Goal: Task Accomplishment & Management: Use online tool/utility

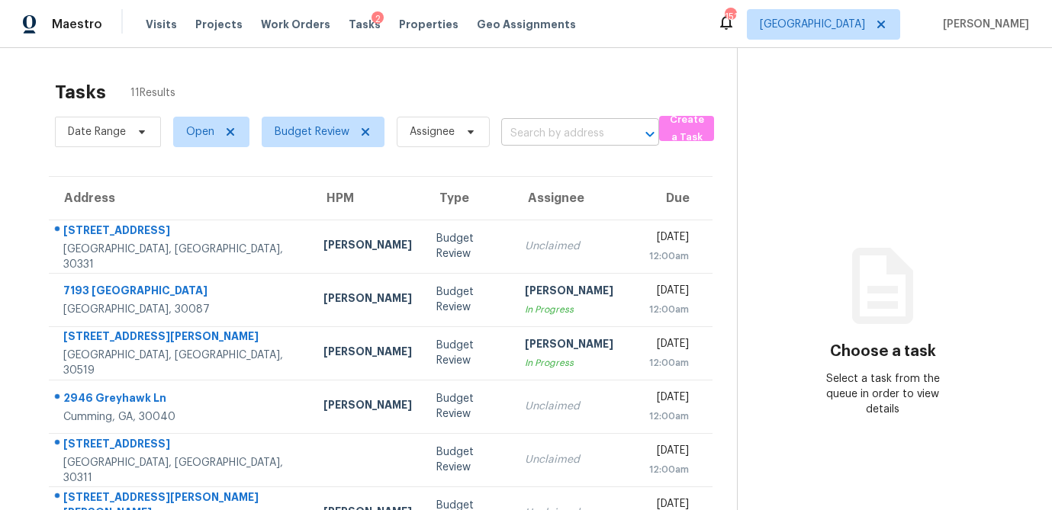
click at [548, 129] on input "text" at bounding box center [558, 134] width 115 height 24
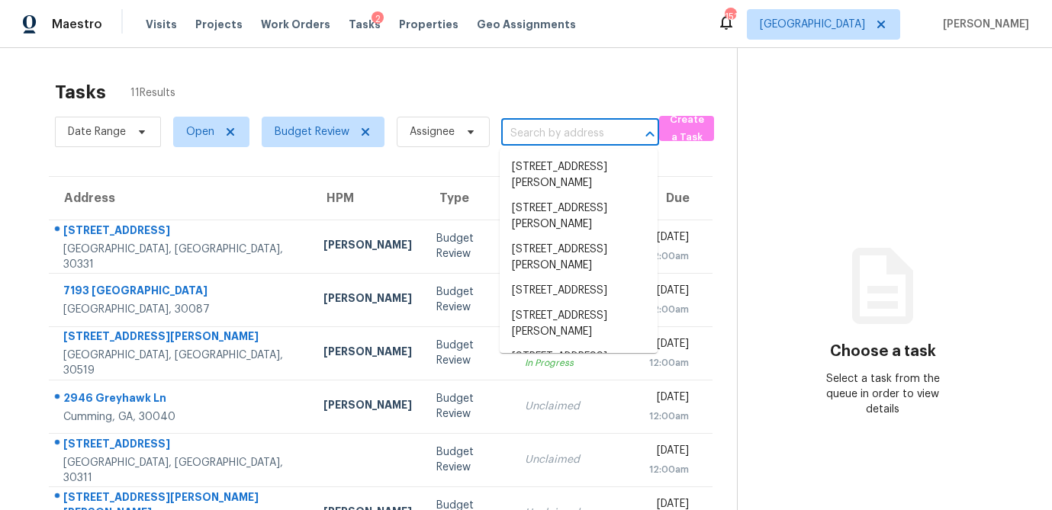
paste input "[STREET_ADDRESS]"
type input "[STREET_ADDRESS]"
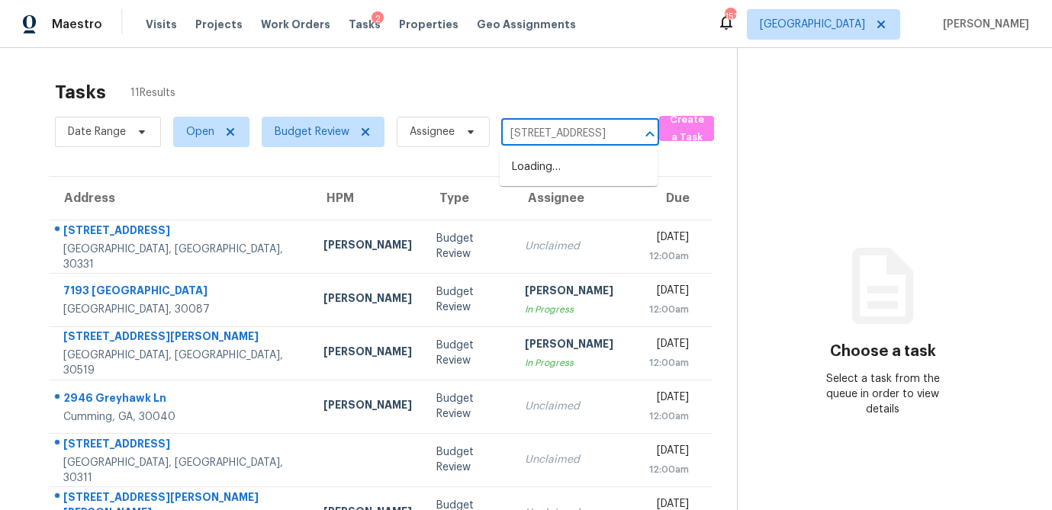
scroll to position [0, 67]
click at [538, 167] on li "[STREET_ADDRESS]" at bounding box center [579, 167] width 158 height 25
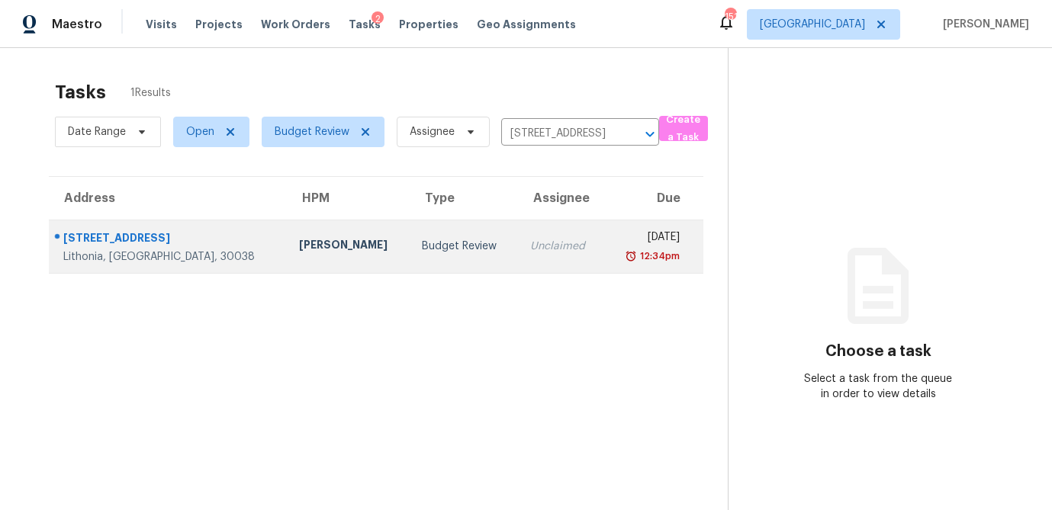
click at [410, 258] on td "Budget Review" at bounding box center [464, 246] width 108 height 53
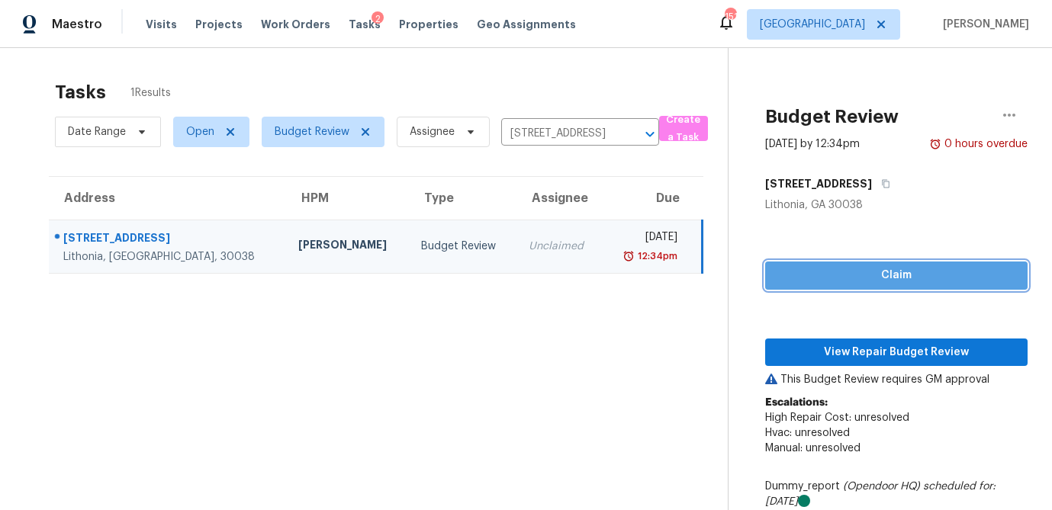
click at [818, 275] on span "Claim" at bounding box center [896, 275] width 238 height 19
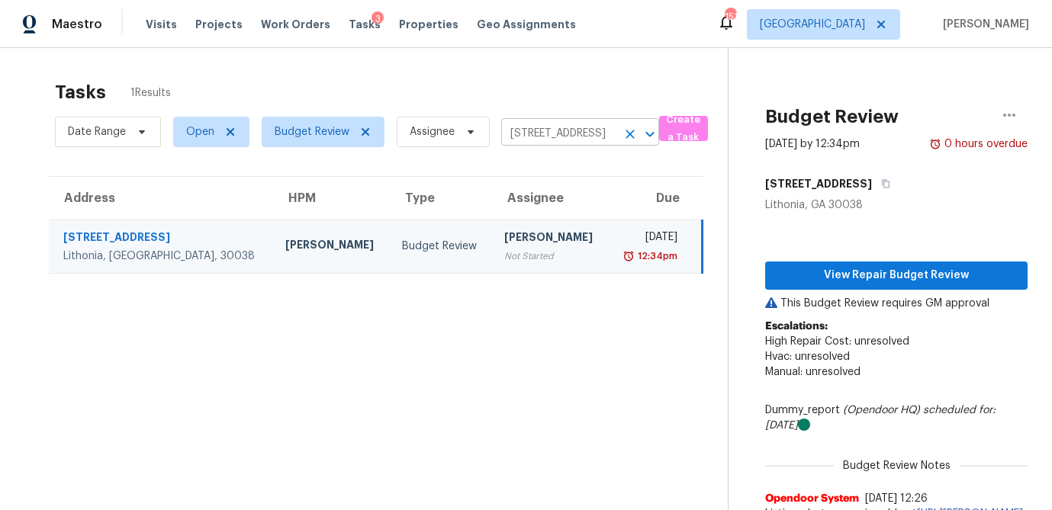
click at [522, 132] on input "[STREET_ADDRESS]" at bounding box center [558, 134] width 115 height 24
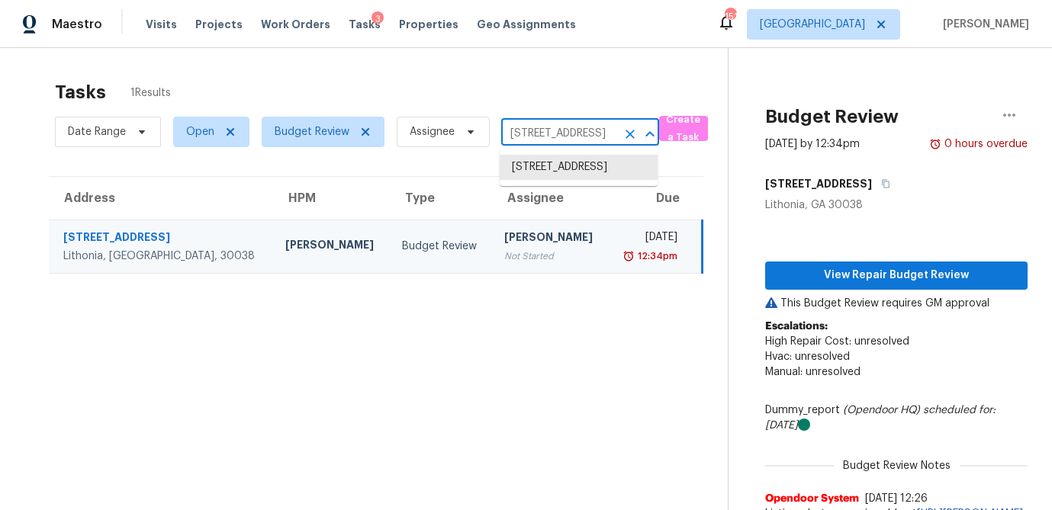
click at [522, 132] on input "[STREET_ADDRESS]" at bounding box center [558, 134] width 115 height 24
paste input "[STREET_ADDRESS][PERSON_NAME]"
type input "[STREET_ADDRESS][PERSON_NAME]"
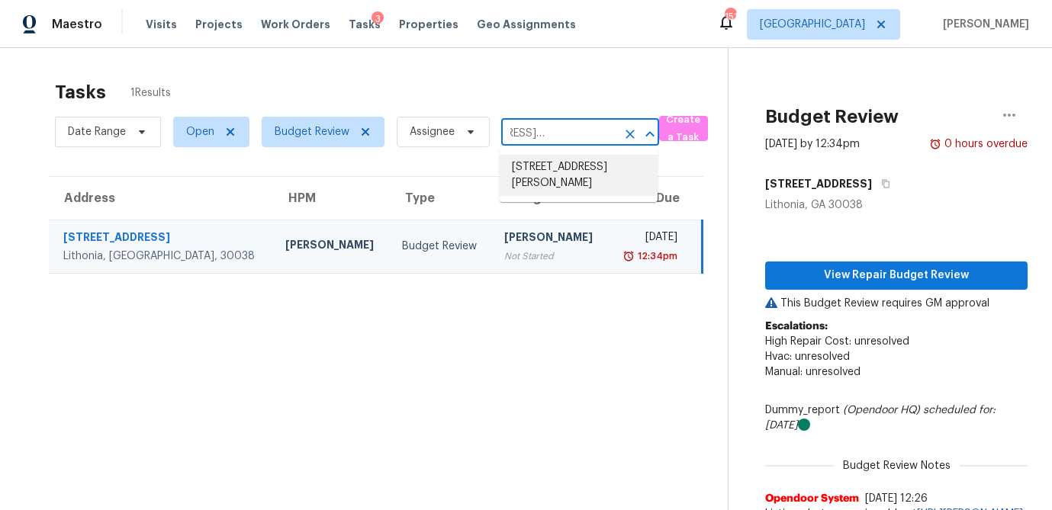
click at [545, 185] on li "[STREET_ADDRESS][PERSON_NAME]" at bounding box center [579, 175] width 158 height 41
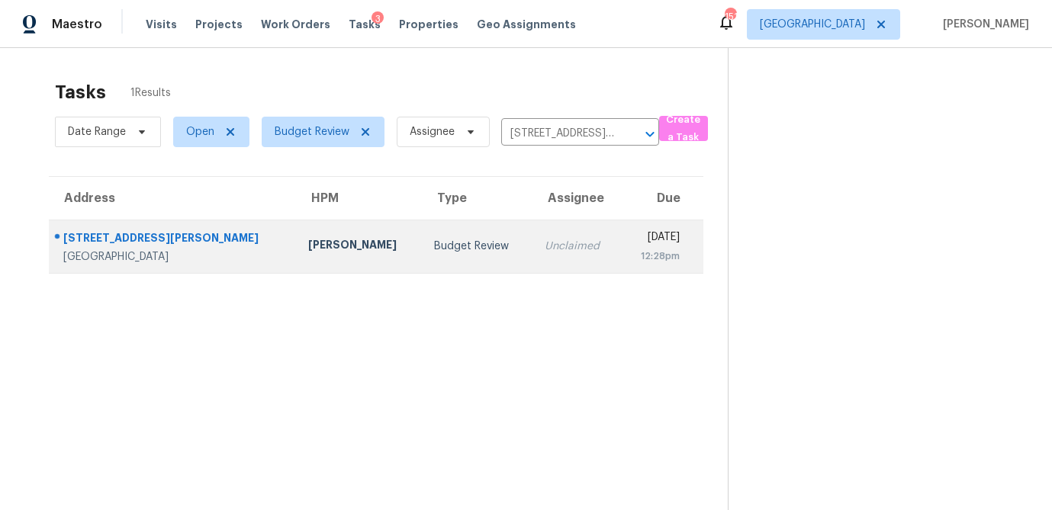
click at [308, 251] on div "[PERSON_NAME]" at bounding box center [358, 246] width 101 height 19
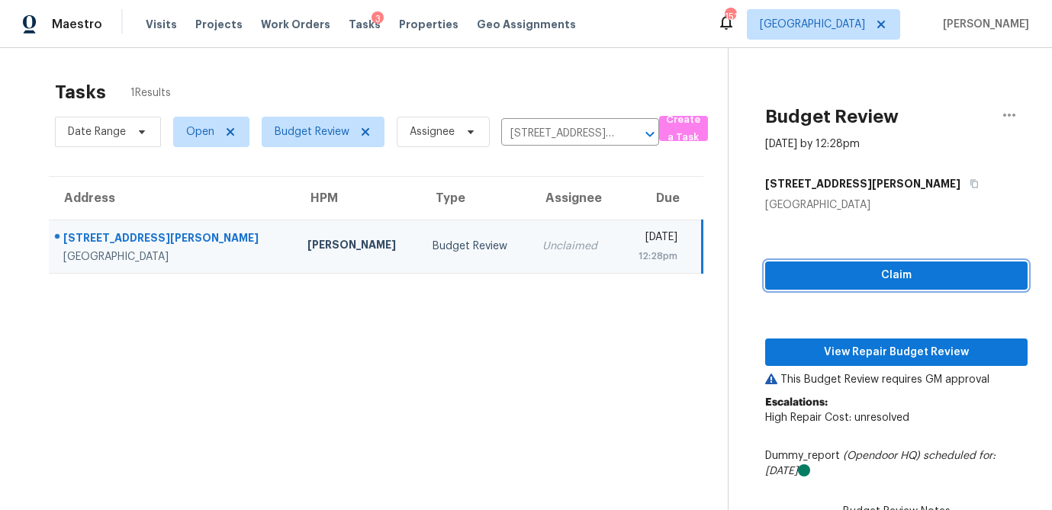
click at [860, 273] on span "Claim" at bounding box center [896, 275] width 238 height 19
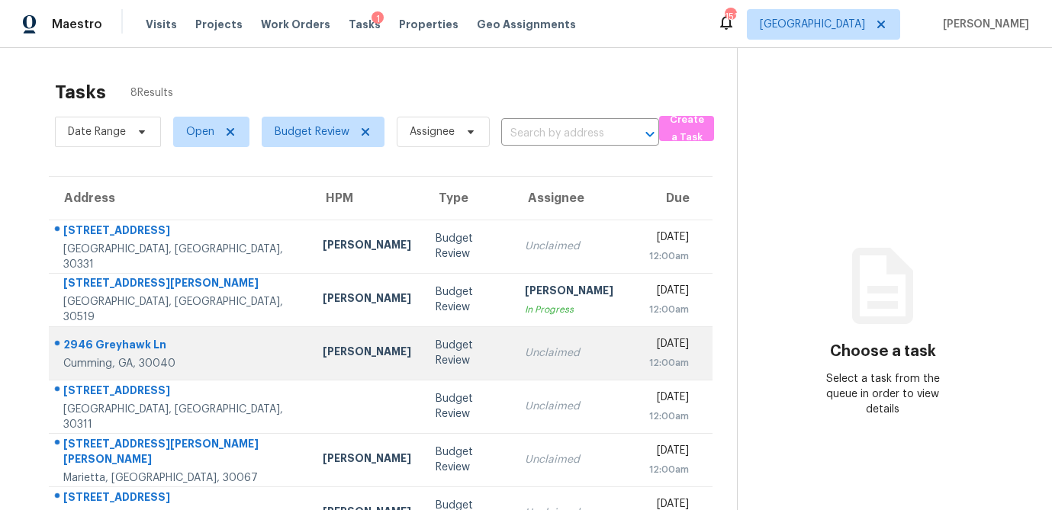
scroll to position [149, 0]
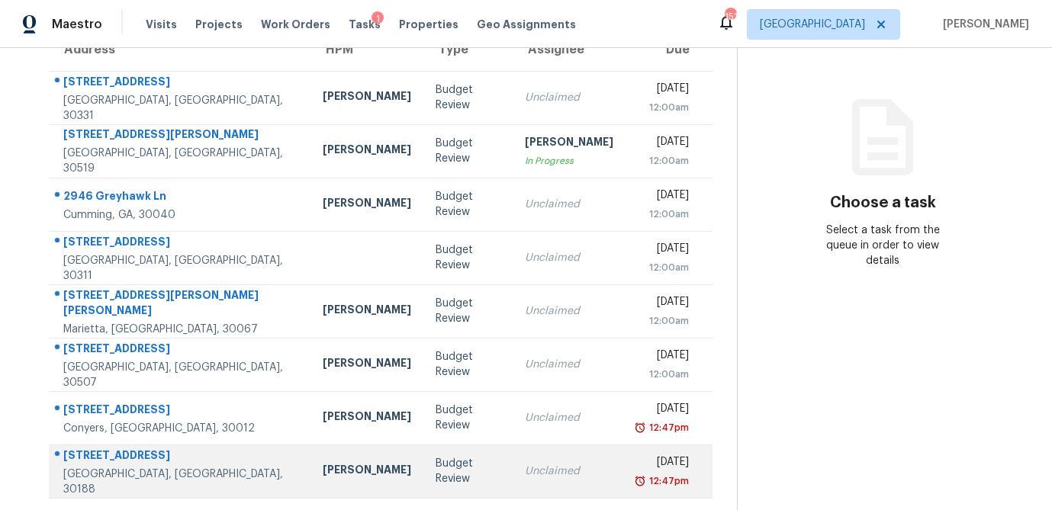
click at [426, 469] on td "Budget Review" at bounding box center [467, 471] width 88 height 53
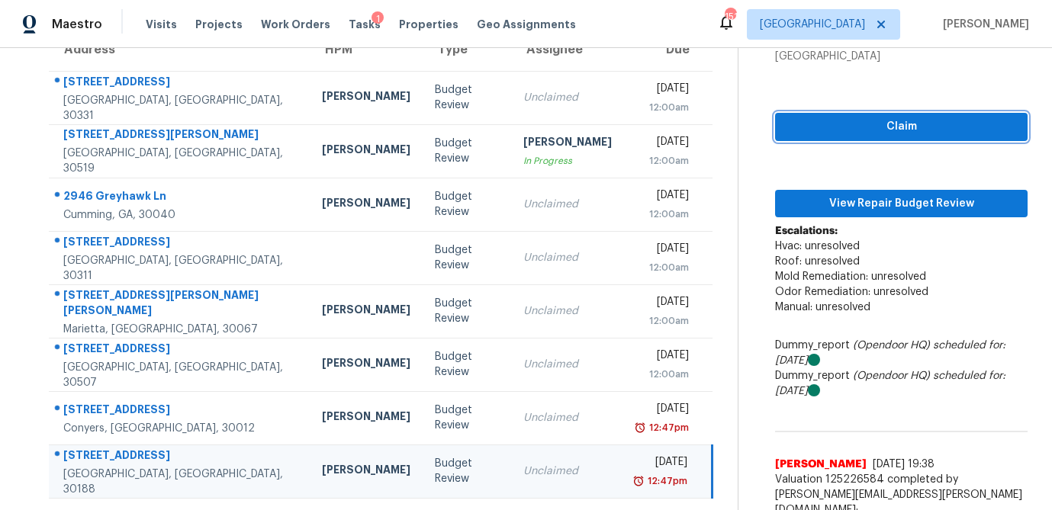
click at [866, 127] on span "Claim" at bounding box center [901, 126] width 228 height 19
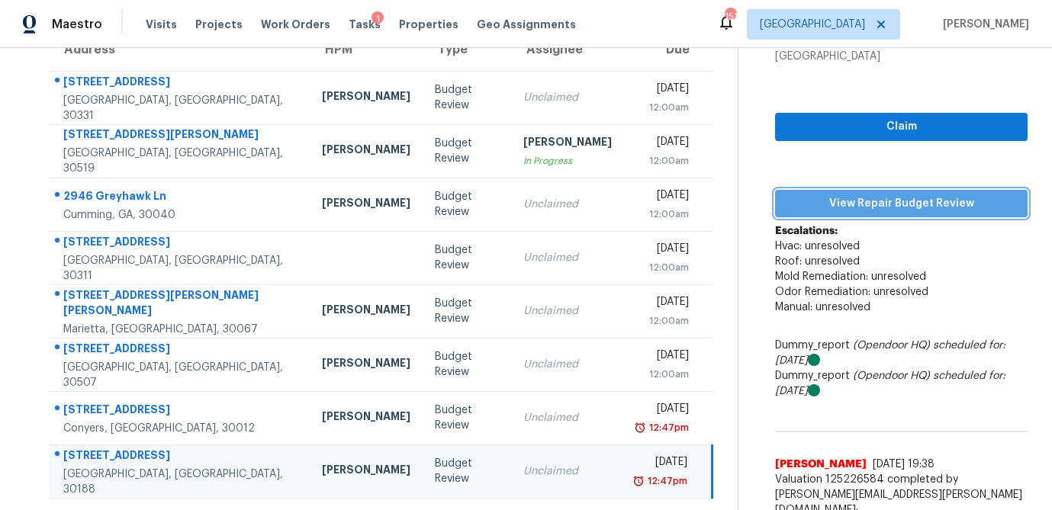
click at [853, 196] on span "View Repair Budget Review" at bounding box center [901, 203] width 228 height 19
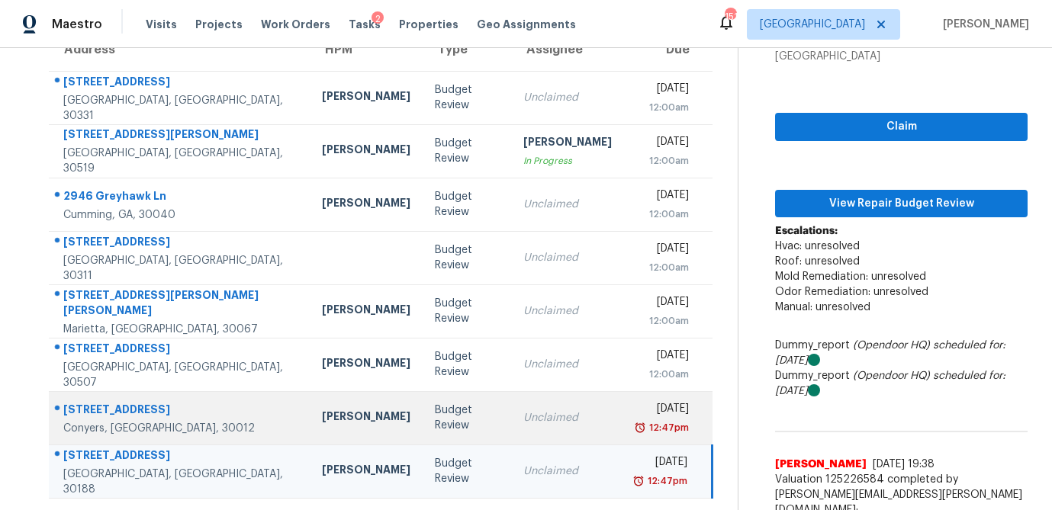
click at [331, 416] on td "[PERSON_NAME]" at bounding box center [366, 417] width 113 height 53
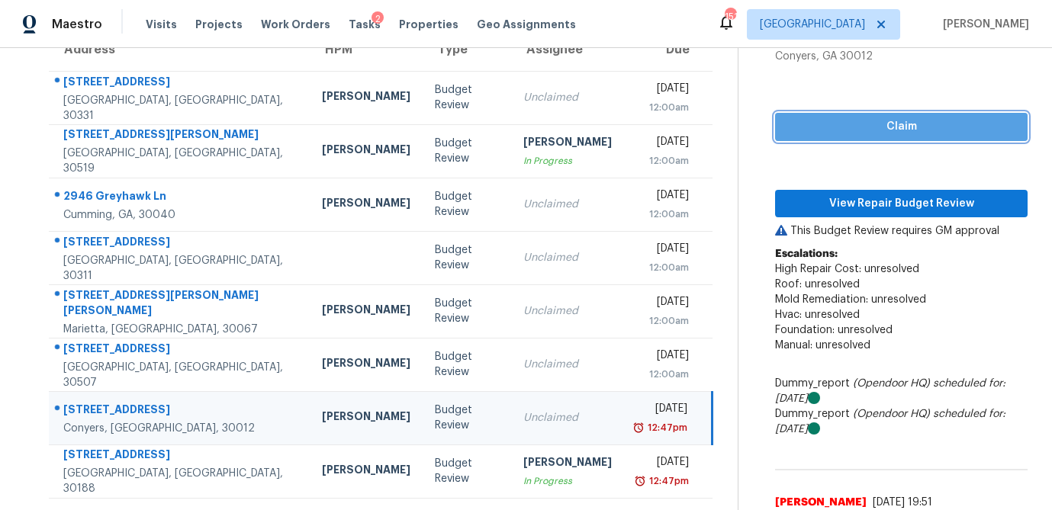
drag, startPoint x: 862, startPoint y: 127, endPoint x: 850, endPoint y: 167, distance: 41.3
click at [862, 127] on span "Claim" at bounding box center [901, 126] width 228 height 19
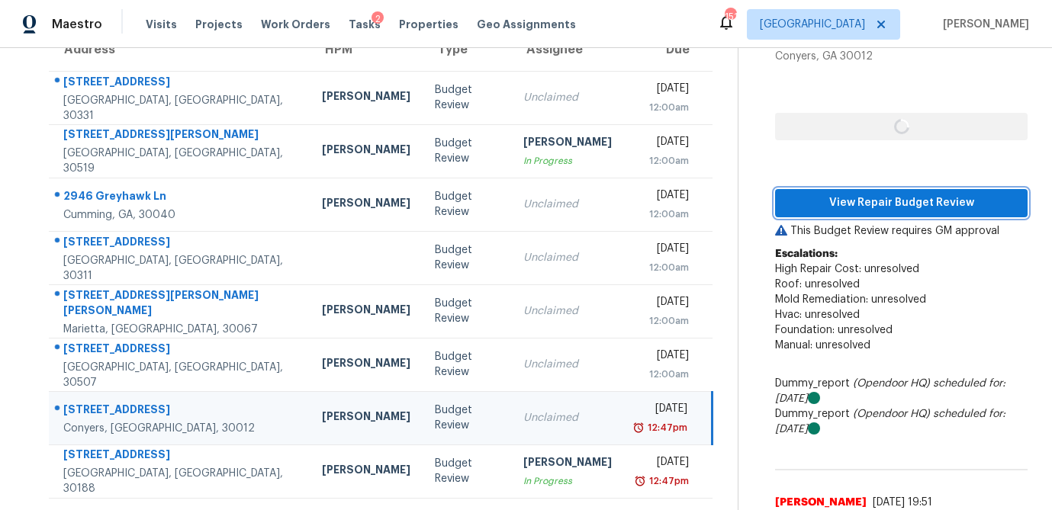
click at [844, 194] on span "View Repair Budget Review" at bounding box center [901, 203] width 228 height 19
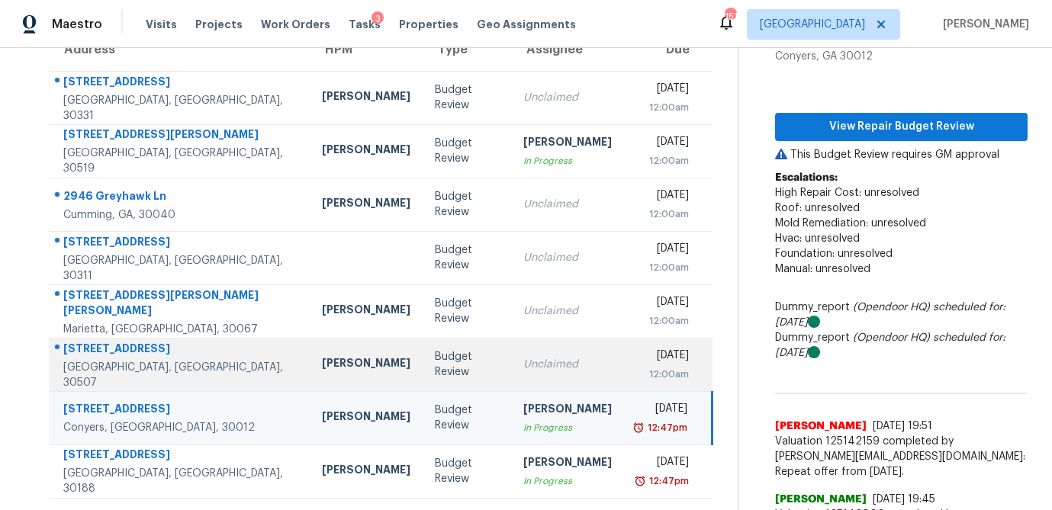
click at [435, 365] on div "Budget Review" at bounding box center [467, 364] width 64 height 31
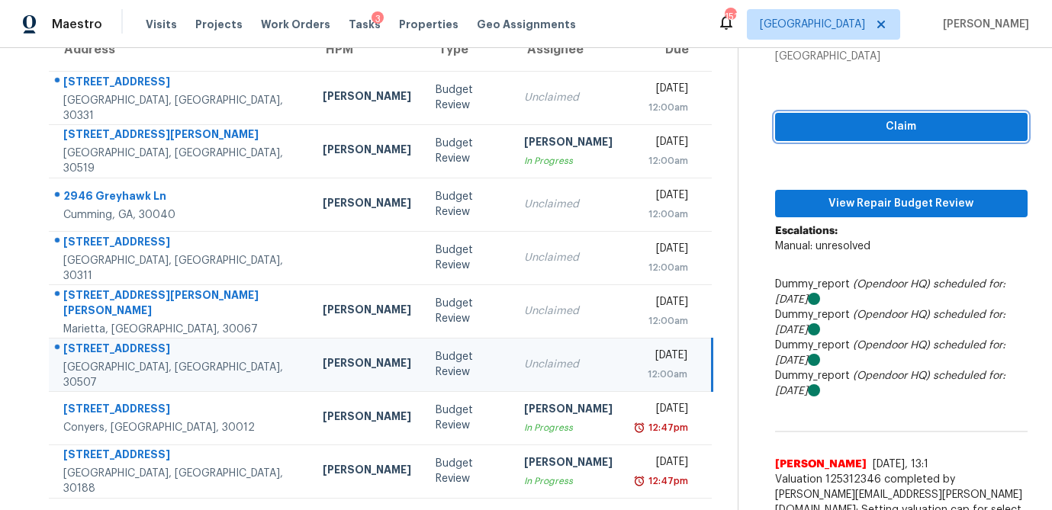
click at [832, 125] on span "Claim" at bounding box center [901, 126] width 228 height 19
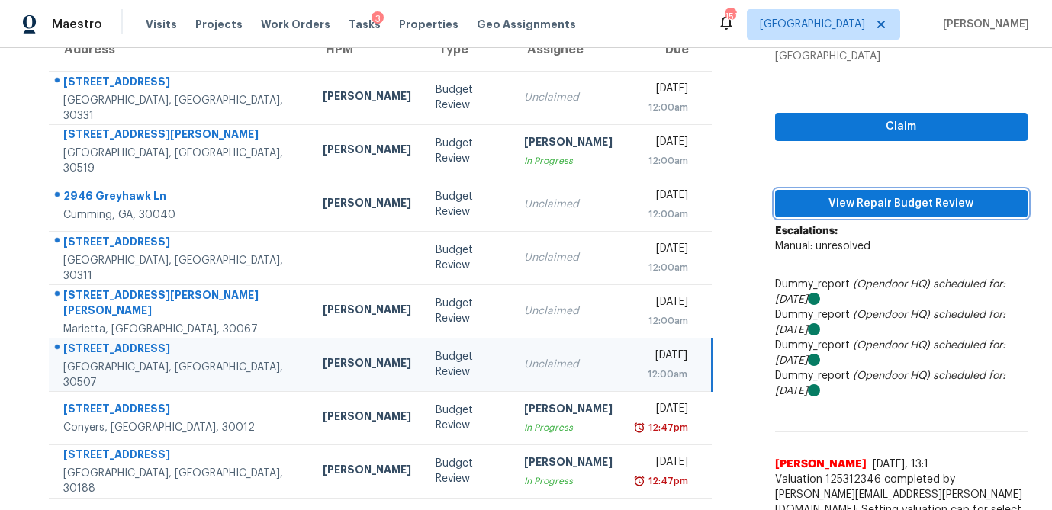
click at [815, 194] on span "View Repair Budget Review" at bounding box center [901, 203] width 228 height 19
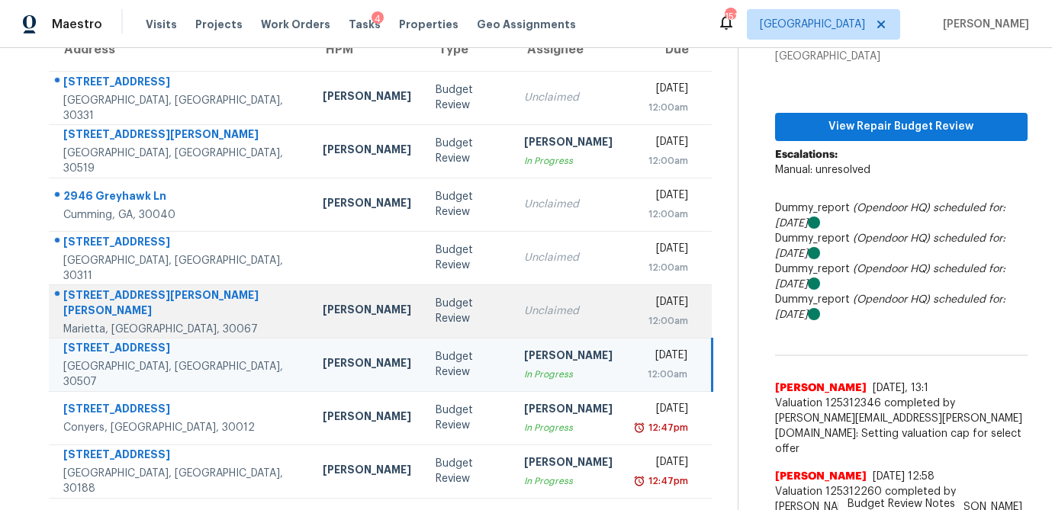
click at [435, 310] on div "Budget Review" at bounding box center [467, 311] width 64 height 31
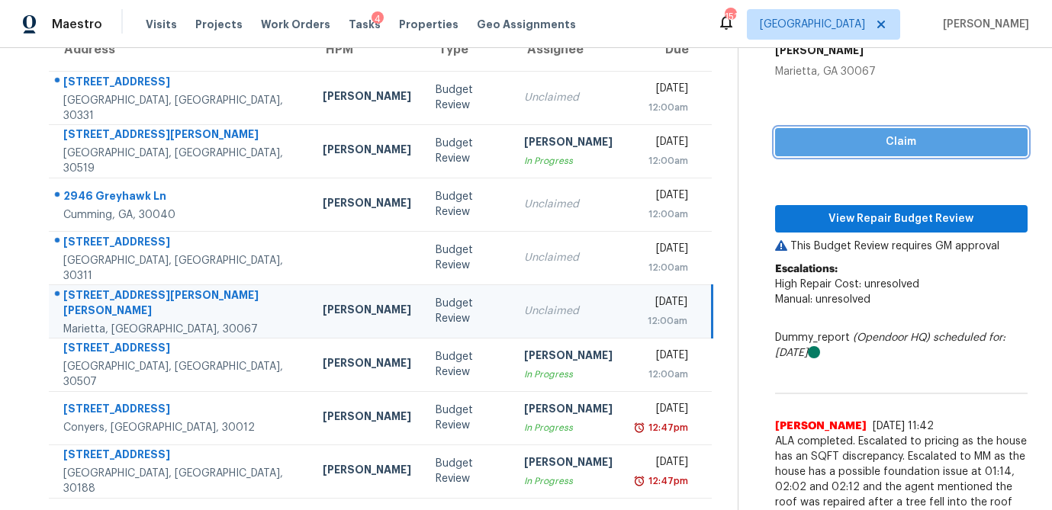
drag, startPoint x: 905, startPoint y: 132, endPoint x: 869, endPoint y: 220, distance: 94.5
click at [905, 133] on span "Claim" at bounding box center [901, 142] width 228 height 19
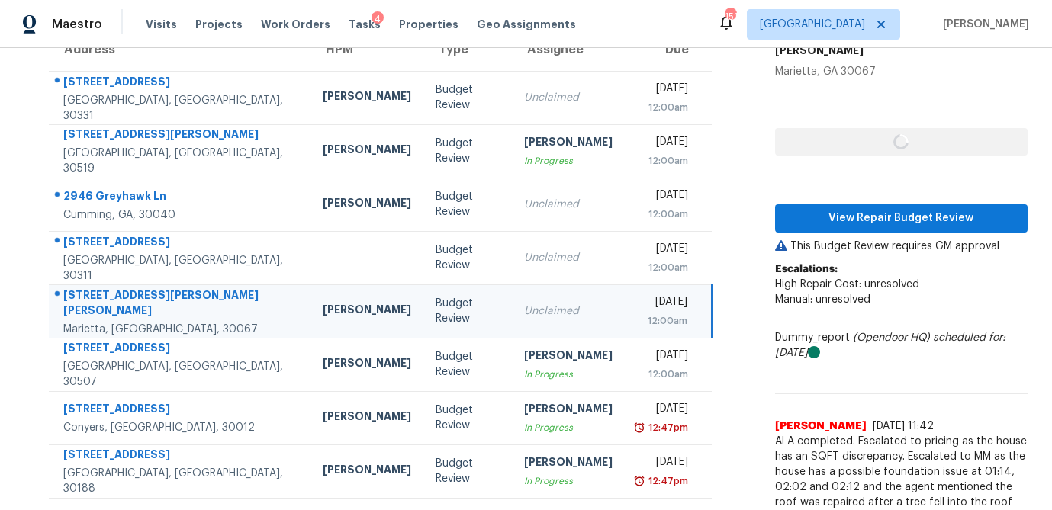
click at [869, 239] on p "This Budget Review requires GM approval" at bounding box center [901, 246] width 252 height 15
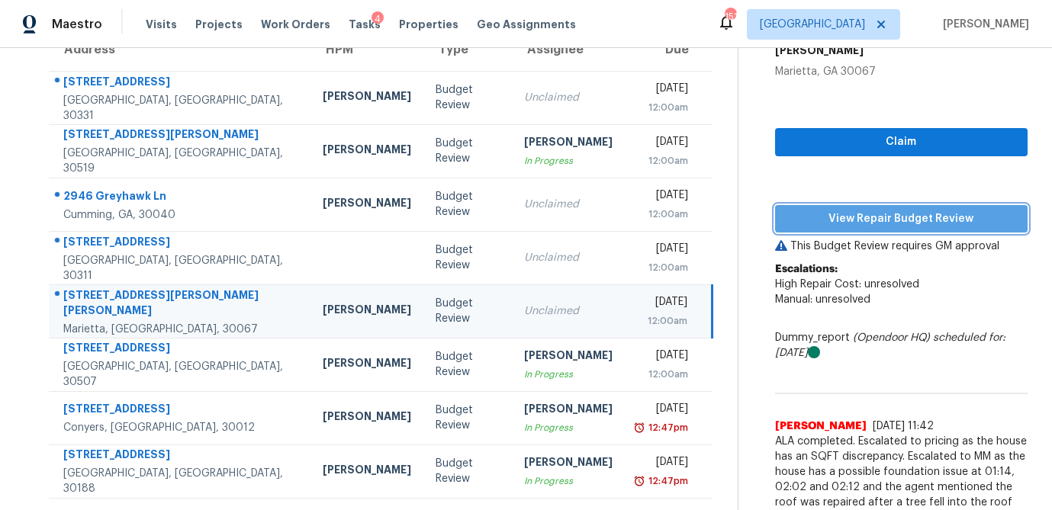
click at [872, 210] on span "View Repair Budget Review" at bounding box center [901, 219] width 228 height 19
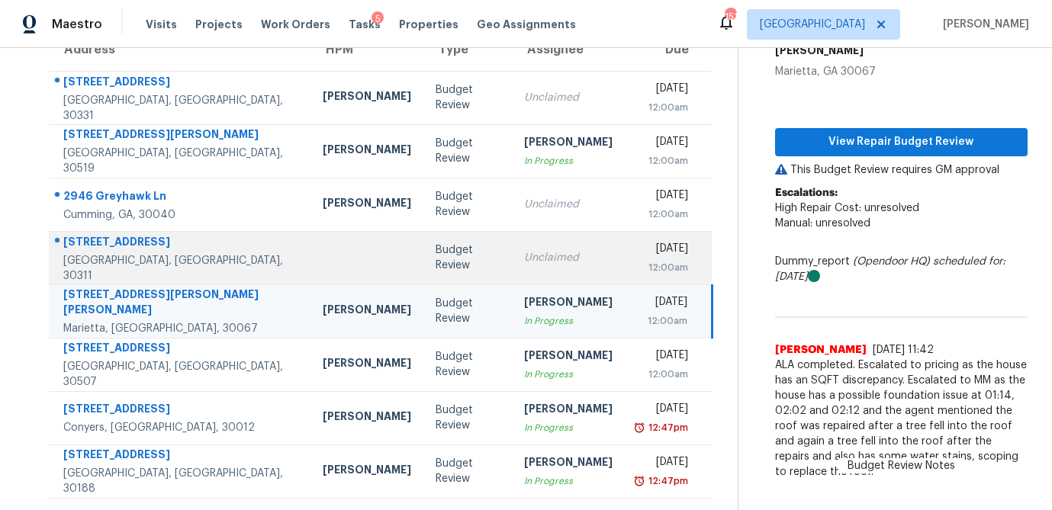
click at [435, 258] on div "Budget Review" at bounding box center [467, 258] width 64 height 31
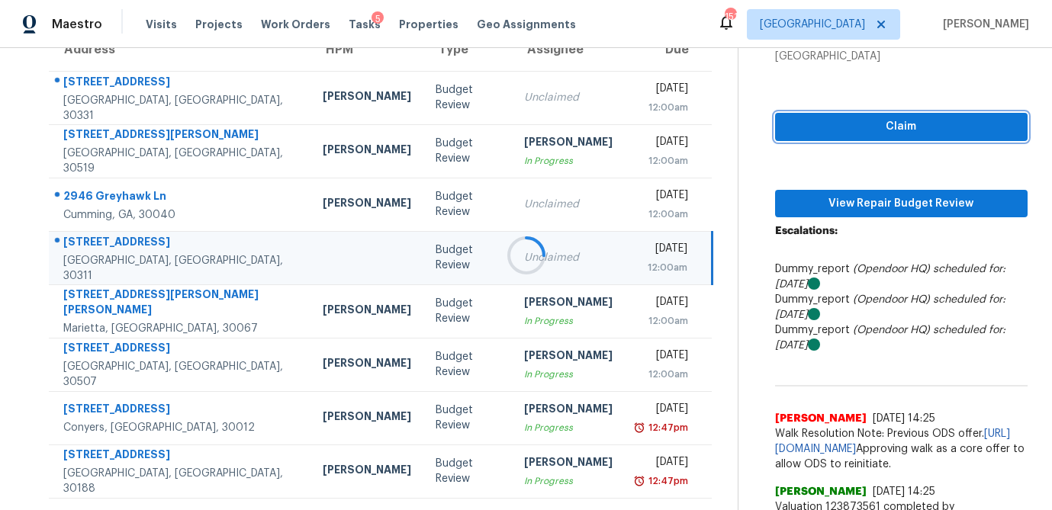
click at [806, 133] on span "Claim" at bounding box center [901, 126] width 228 height 19
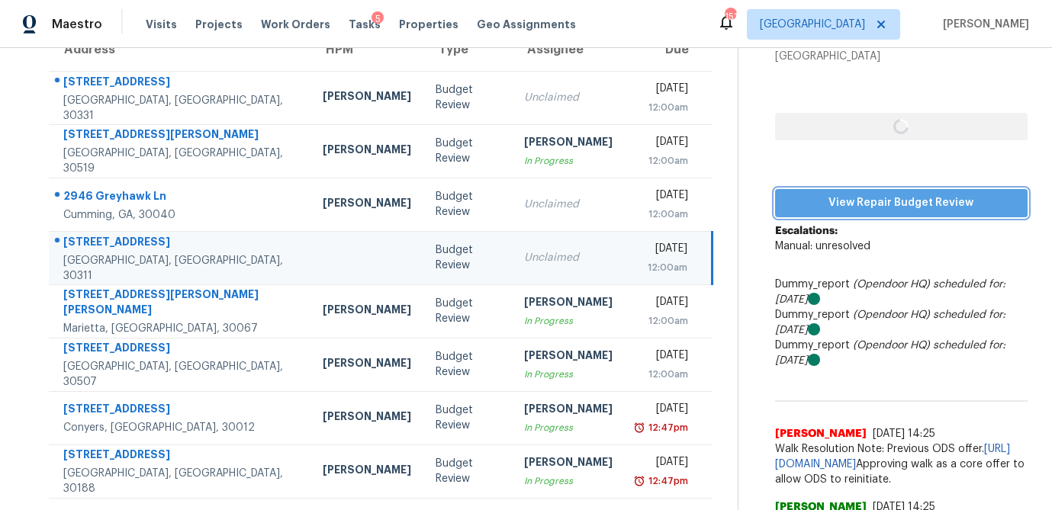
click at [797, 211] on span "View Repair Budget Review" at bounding box center [901, 203] width 228 height 19
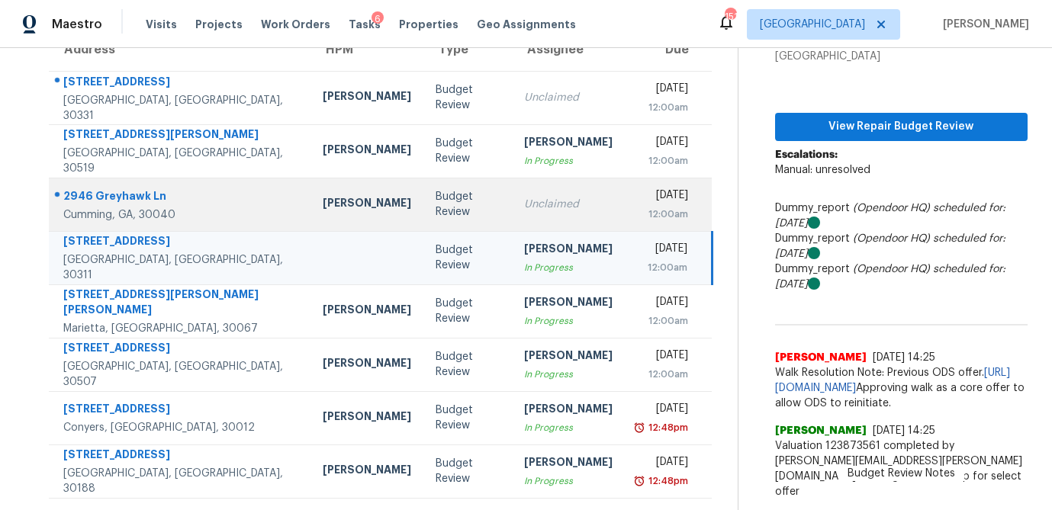
click at [435, 206] on div "Budget Review" at bounding box center [467, 204] width 64 height 31
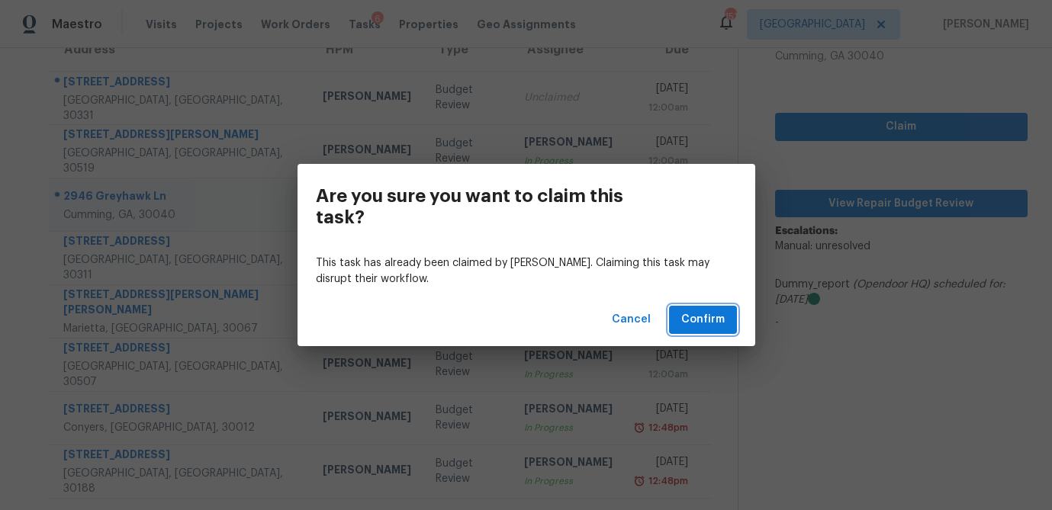
click at [710, 326] on span "Confirm" at bounding box center [702, 319] width 43 height 19
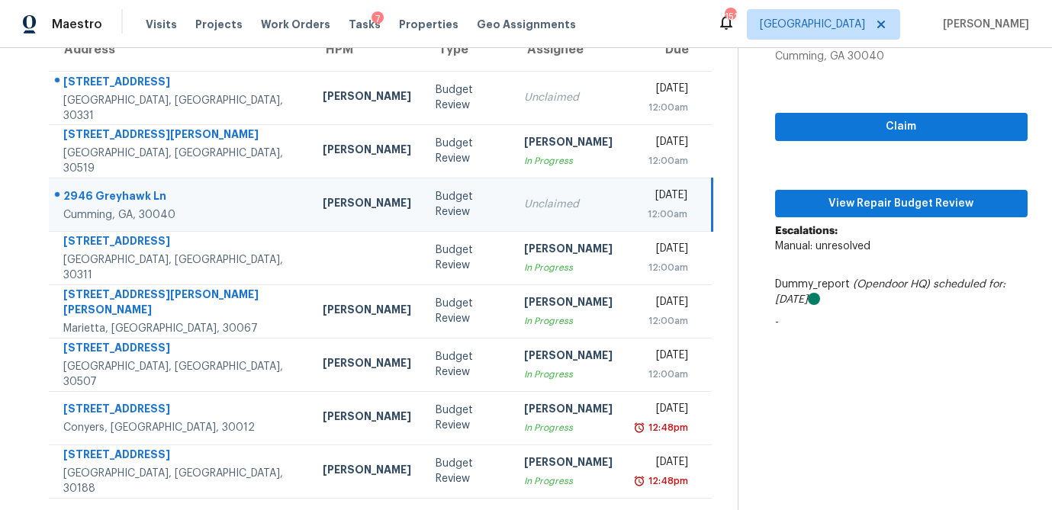
click at [423, 213] on td "Budget Review" at bounding box center [467, 204] width 88 height 53
click at [435, 203] on div "Budget Review" at bounding box center [467, 204] width 64 height 31
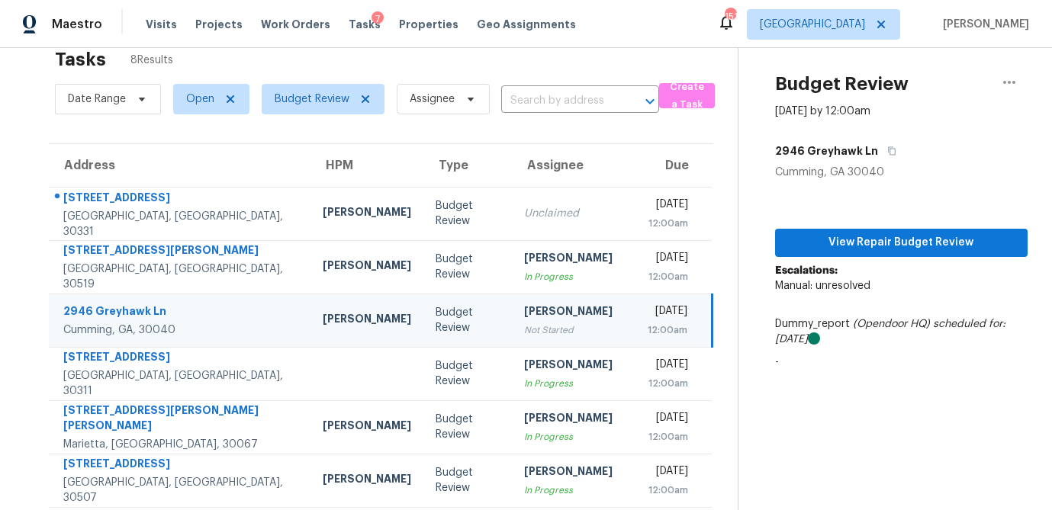
scroll to position [31, 0]
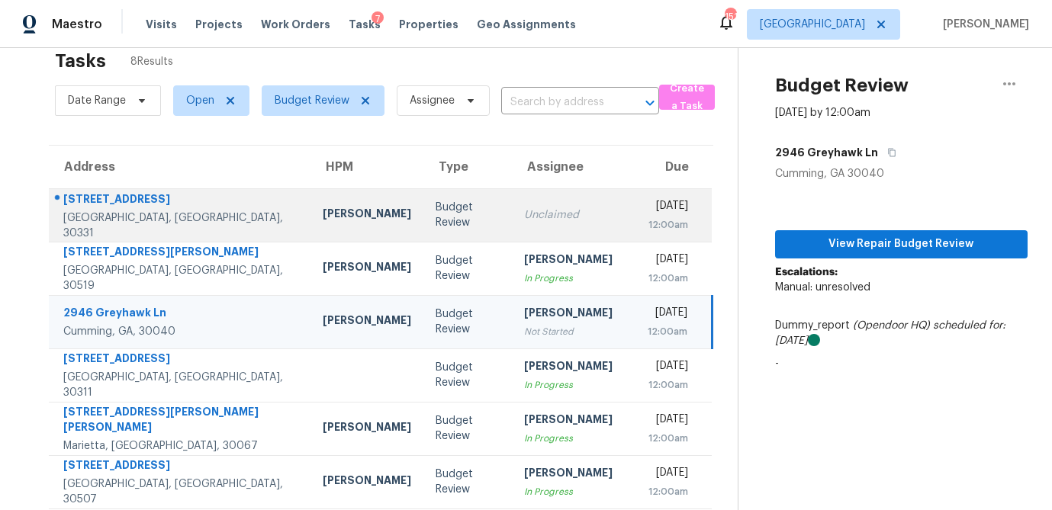
click at [423, 224] on td "Budget Review" at bounding box center [467, 214] width 88 height 53
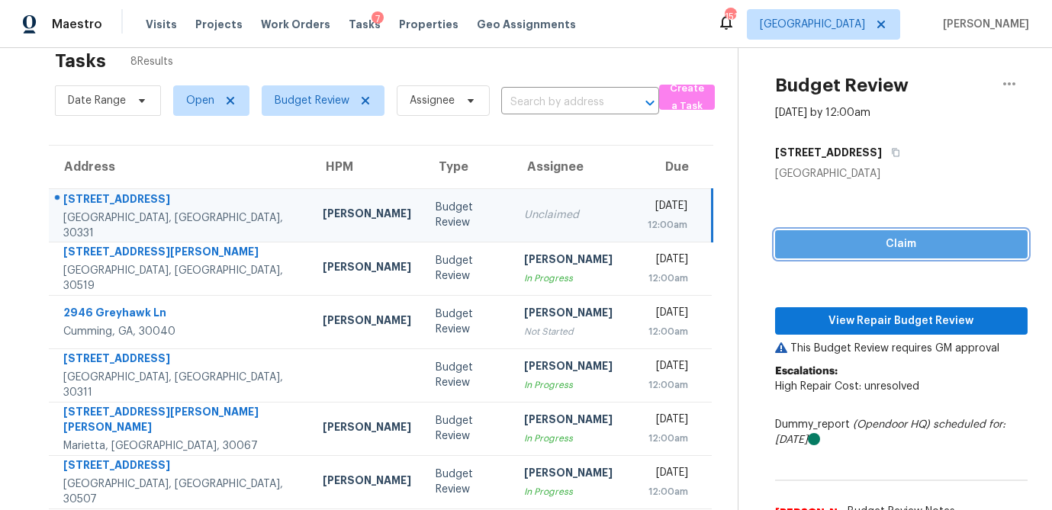
click at [869, 243] on span "Claim" at bounding box center [901, 244] width 228 height 19
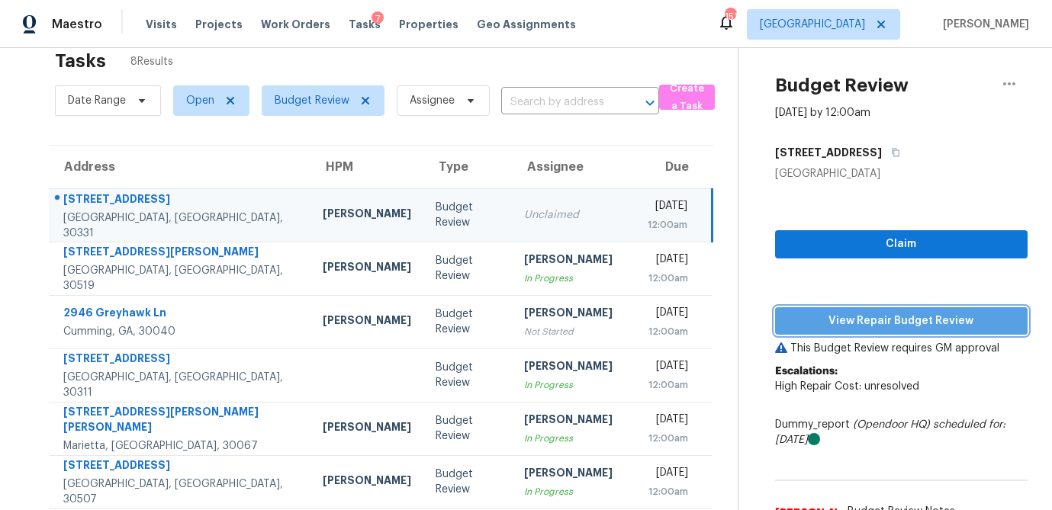
drag, startPoint x: 883, startPoint y: 310, endPoint x: 876, endPoint y: 308, distance: 7.8
click at [883, 310] on button "View Repair Budget Review" at bounding box center [901, 321] width 252 height 28
